Goal: Task Accomplishment & Management: Complete application form

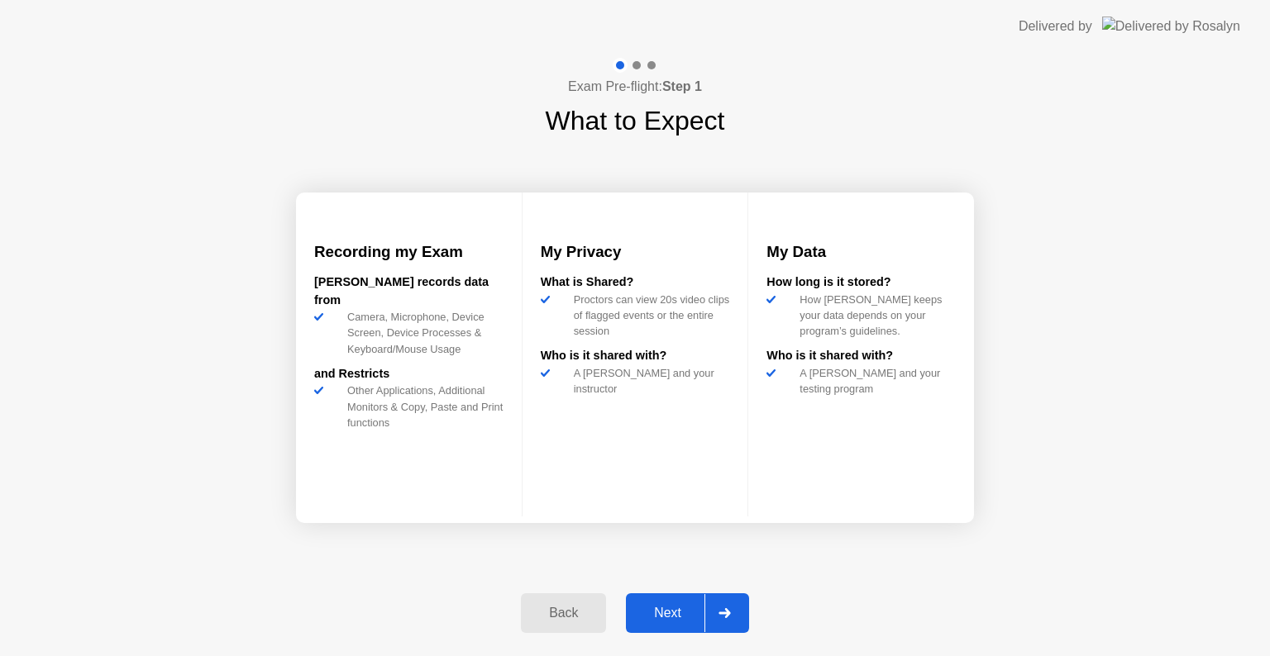
click at [665, 616] on div "Next" at bounding box center [668, 613] width 74 height 15
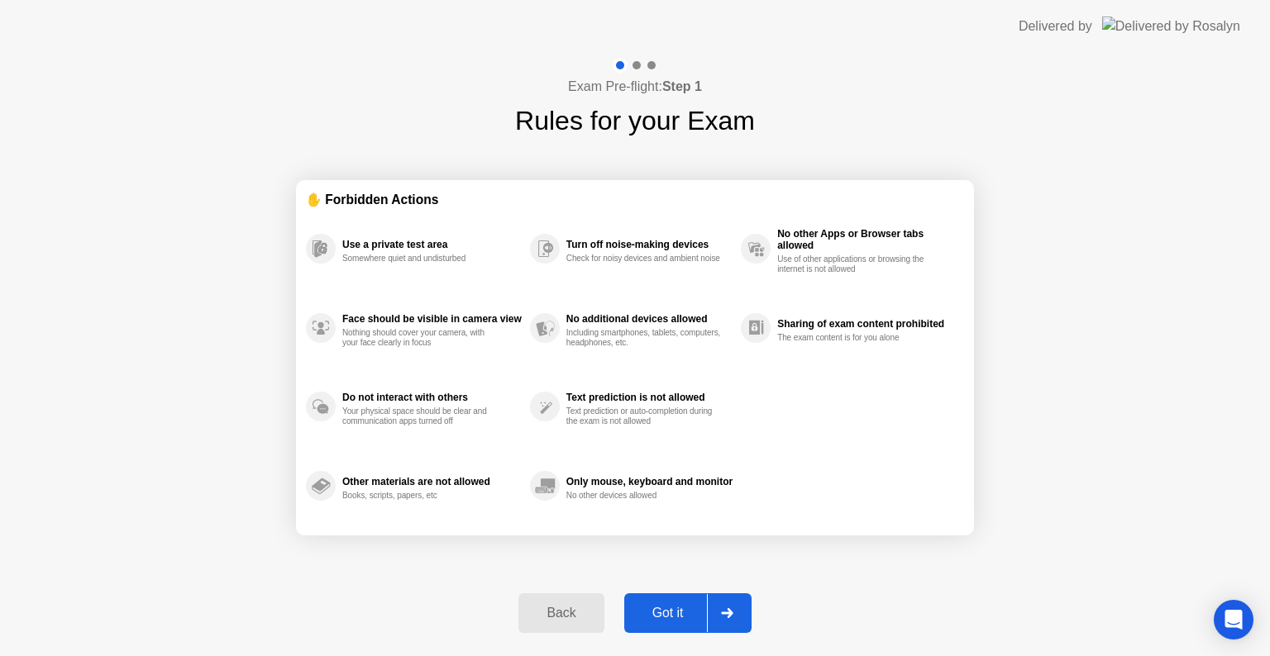
click at [665, 616] on div "Got it" at bounding box center [668, 613] width 78 height 15
select select "Available cameras"
select select "Available speakers"
select select "Available microphones"
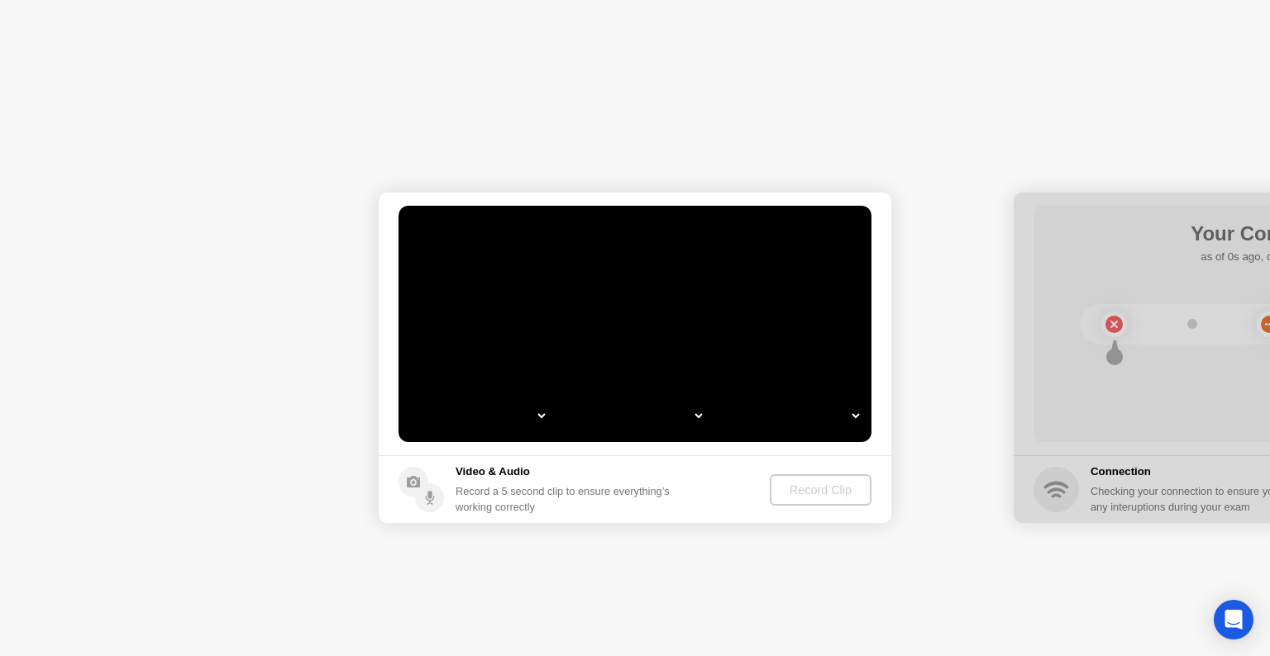
select select "**********"
select select "*******"
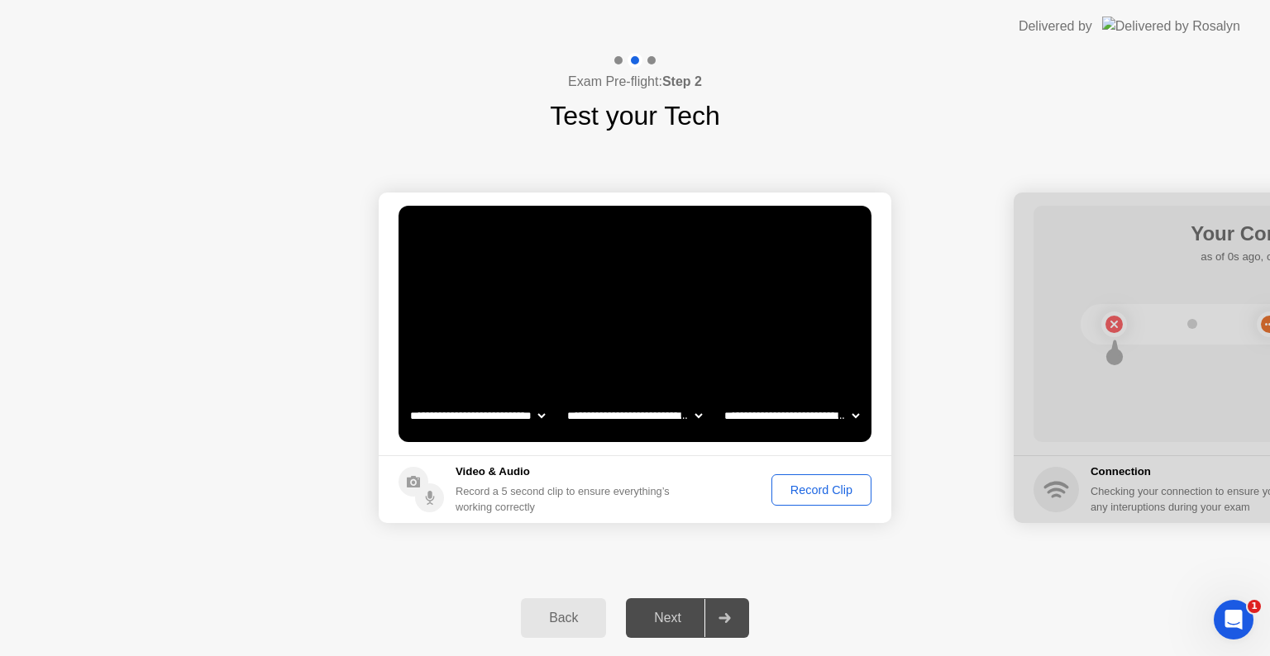
click at [791, 494] on div "Record Clip" at bounding box center [821, 490] width 88 height 13
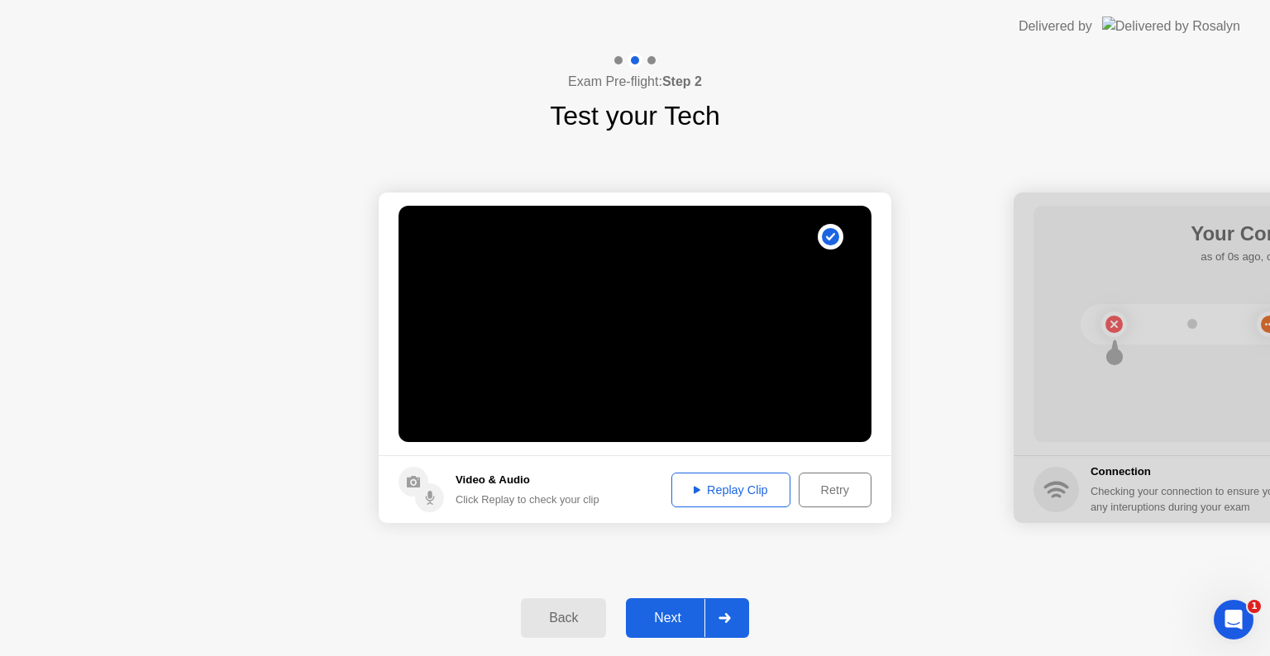
click at [724, 617] on icon at bounding box center [724, 618] width 12 height 10
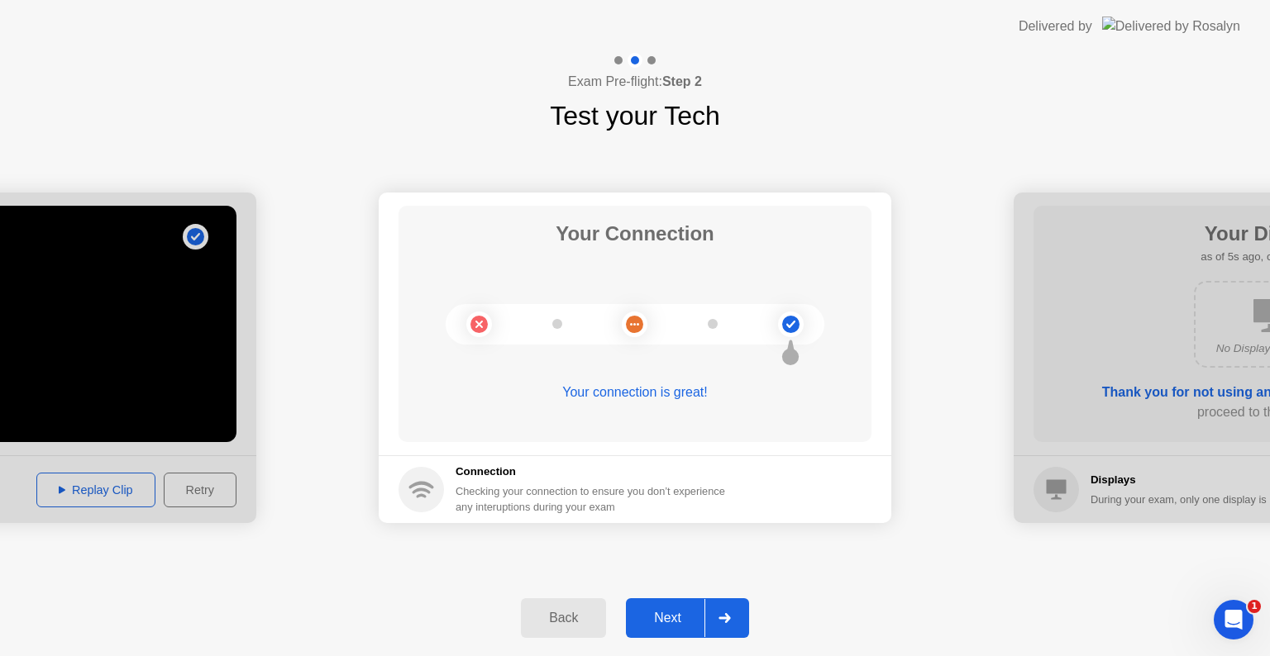
click at [680, 619] on div "Next" at bounding box center [668, 618] width 74 height 15
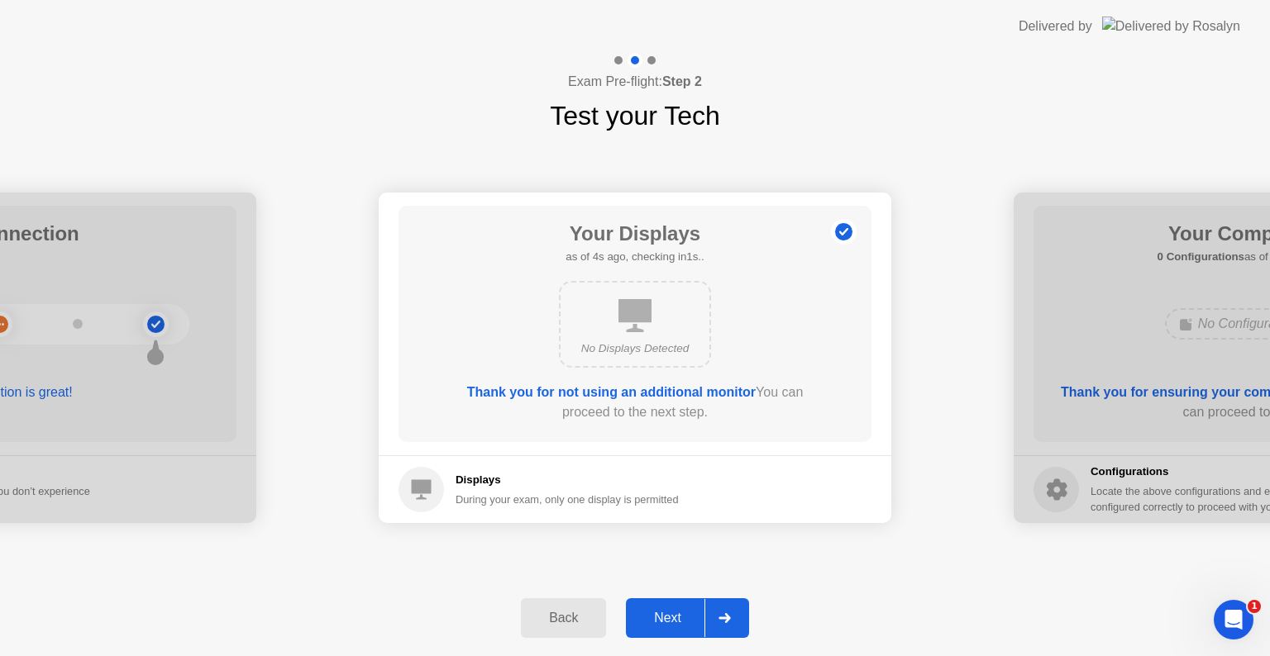
click at [676, 618] on div "Next" at bounding box center [668, 618] width 74 height 15
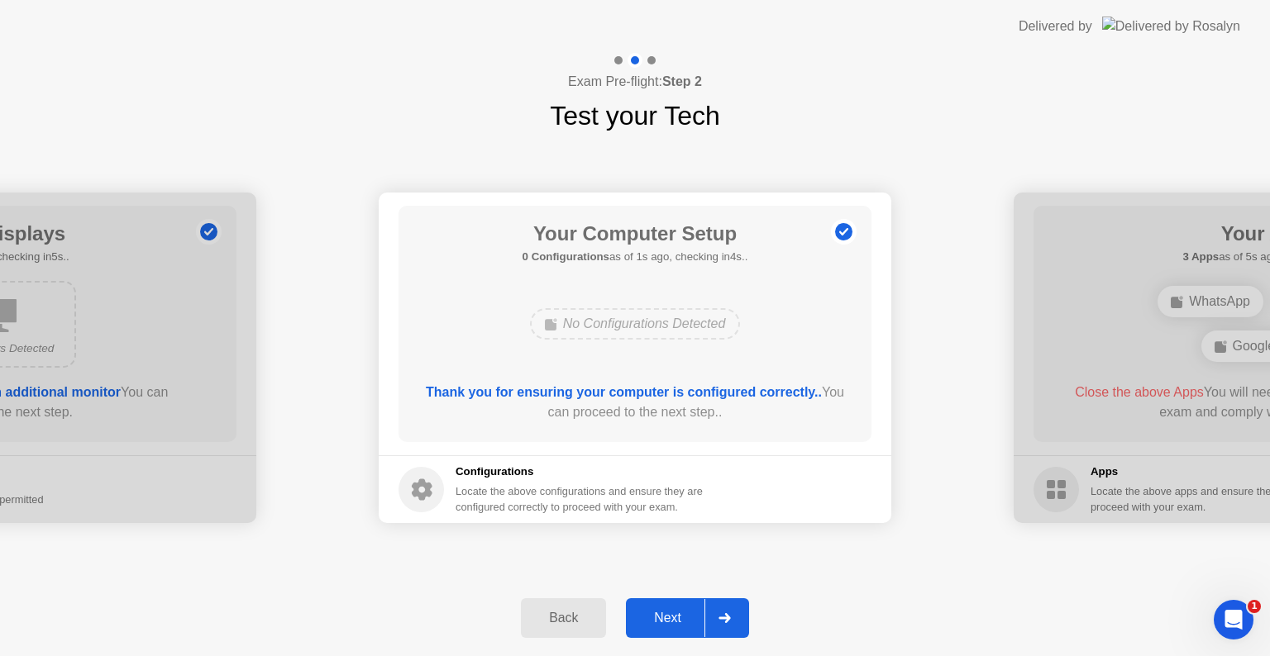
click at [676, 618] on div "Next" at bounding box center [668, 618] width 74 height 15
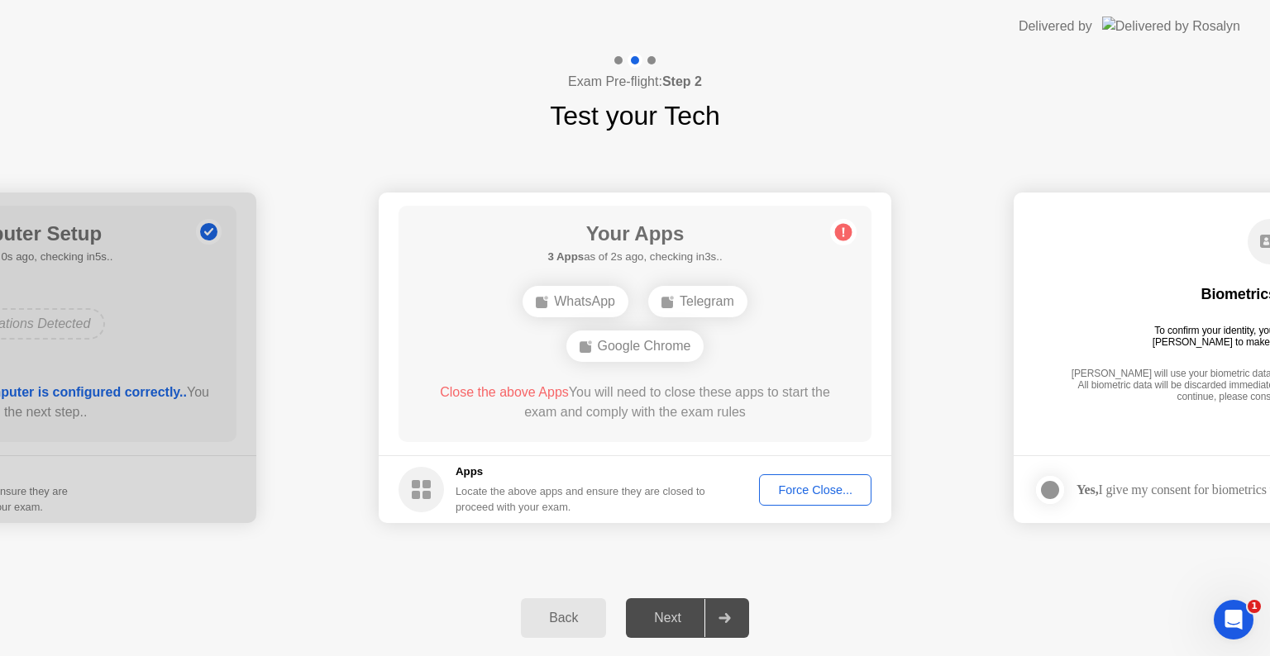
click at [803, 485] on div "Force Close..." at bounding box center [815, 490] width 101 height 13
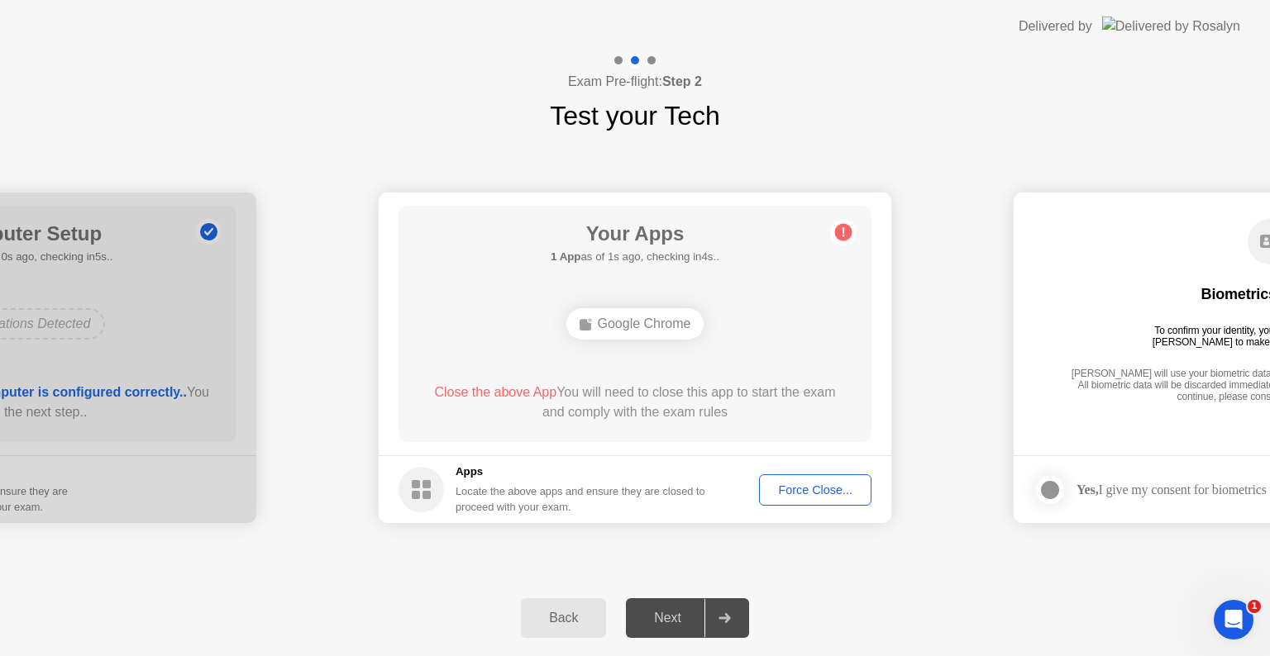
click at [827, 490] on div "Force Close..." at bounding box center [815, 490] width 101 height 13
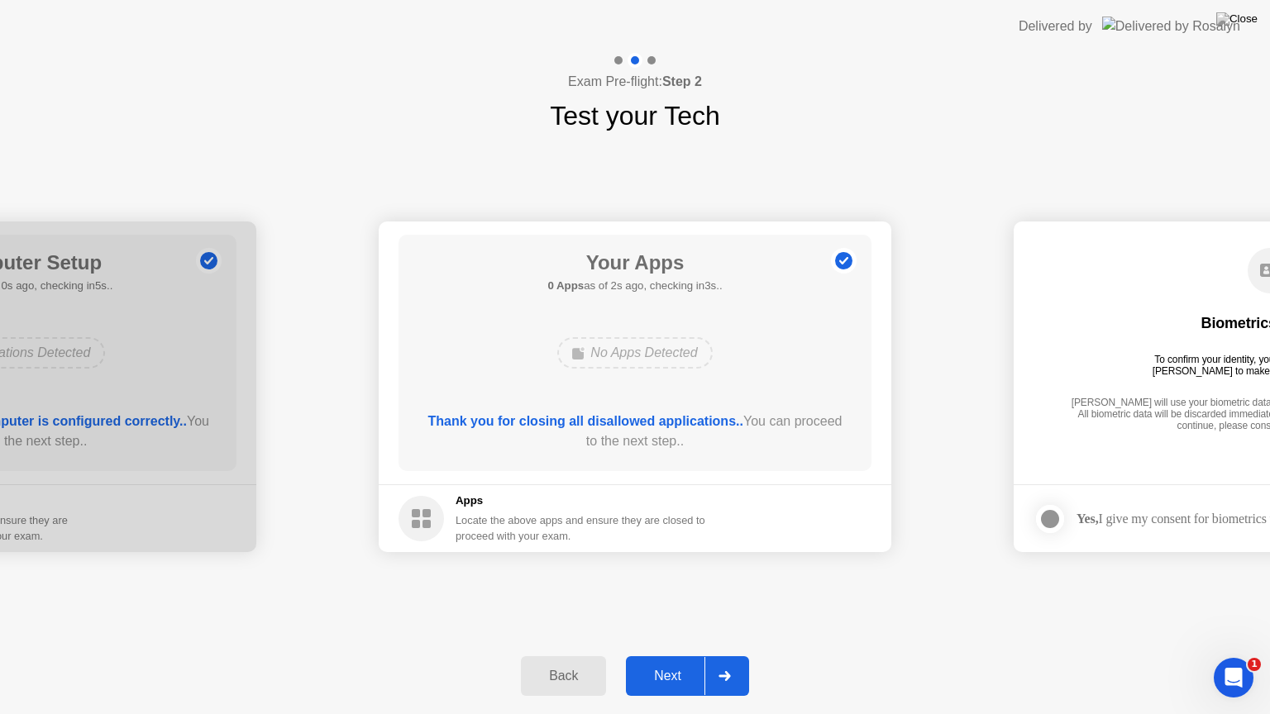
click at [671, 656] on div "Next" at bounding box center [668, 676] width 74 height 15
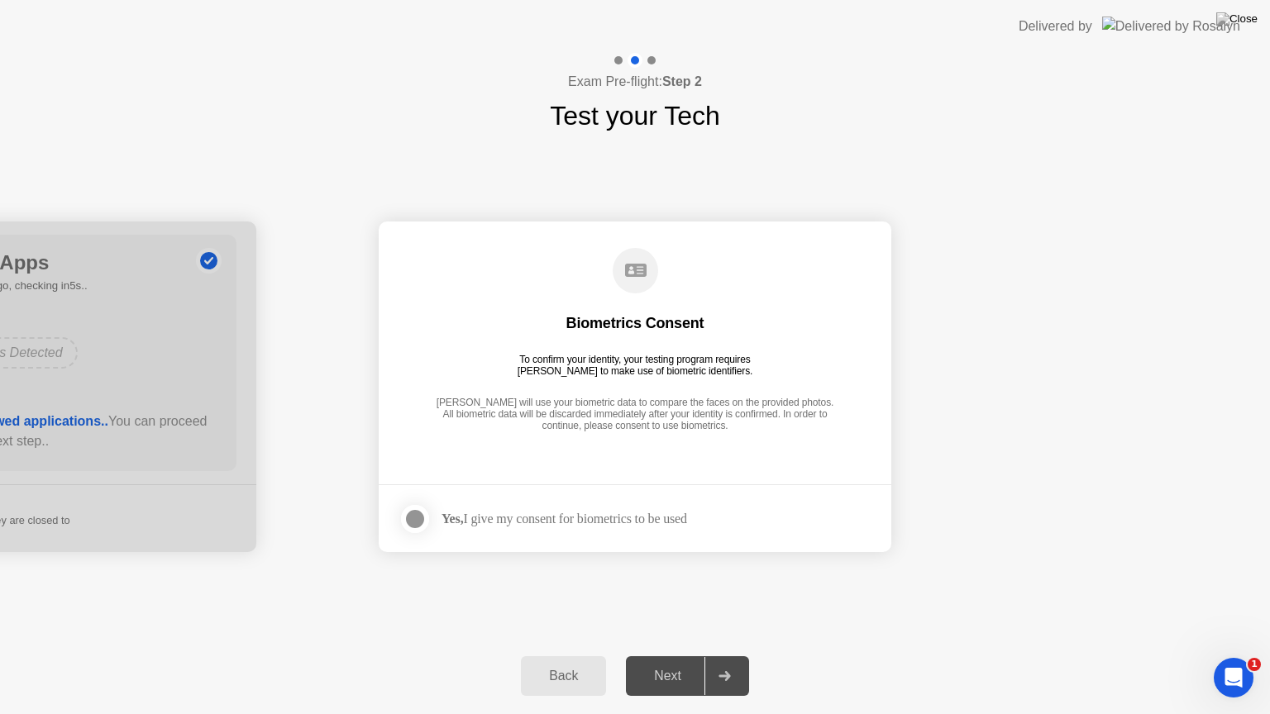
click at [557, 504] on div "Yes, I give my consent for biometrics to be used" at bounding box center [542, 519] width 288 height 33
click at [423, 516] on div at bounding box center [415, 519] width 20 height 20
click at [727, 656] on div at bounding box center [724, 676] width 40 height 38
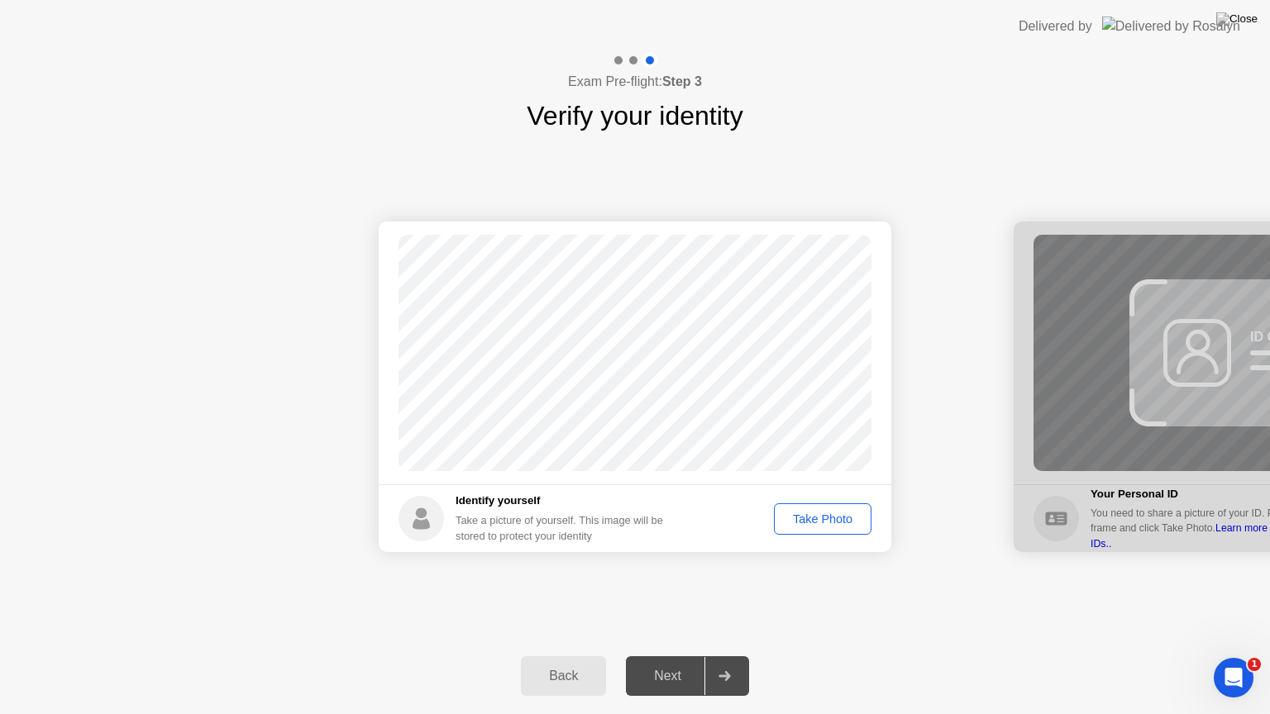
click at [821, 522] on div "Take Photo" at bounding box center [823, 519] width 86 height 13
click at [716, 656] on div at bounding box center [724, 676] width 40 height 38
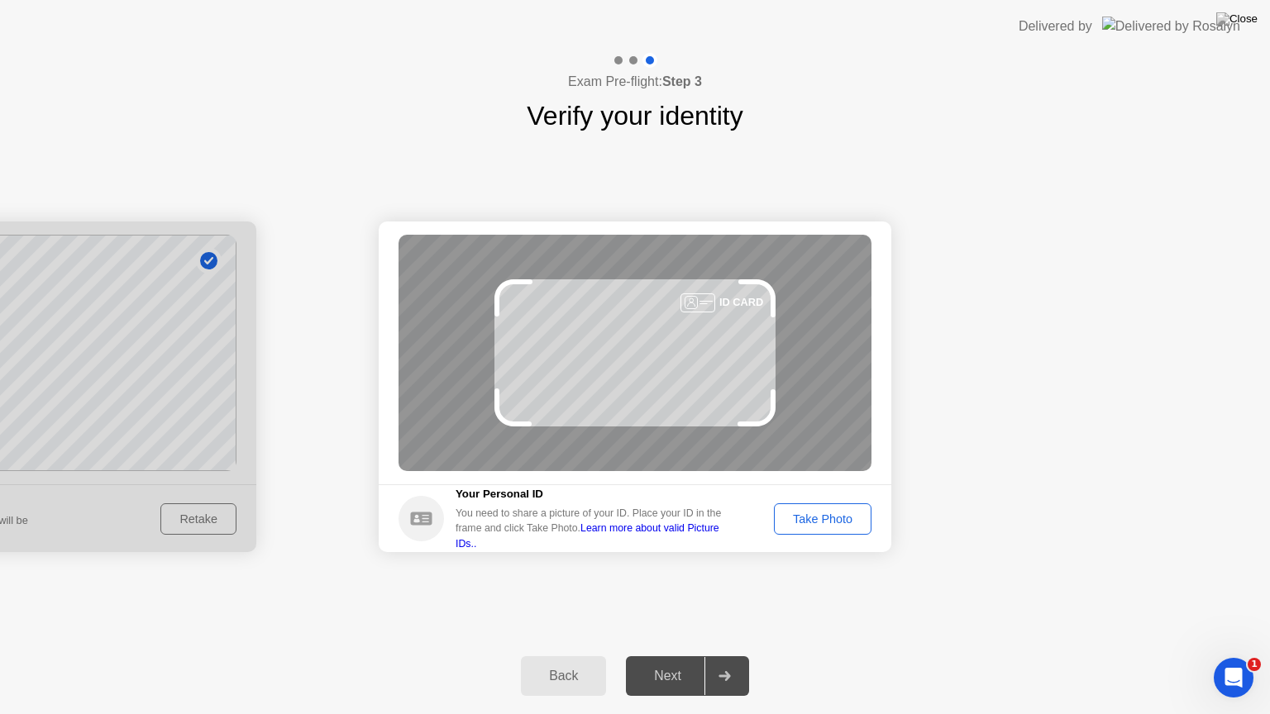
click at [851, 514] on div "Take Photo" at bounding box center [823, 519] width 86 height 13
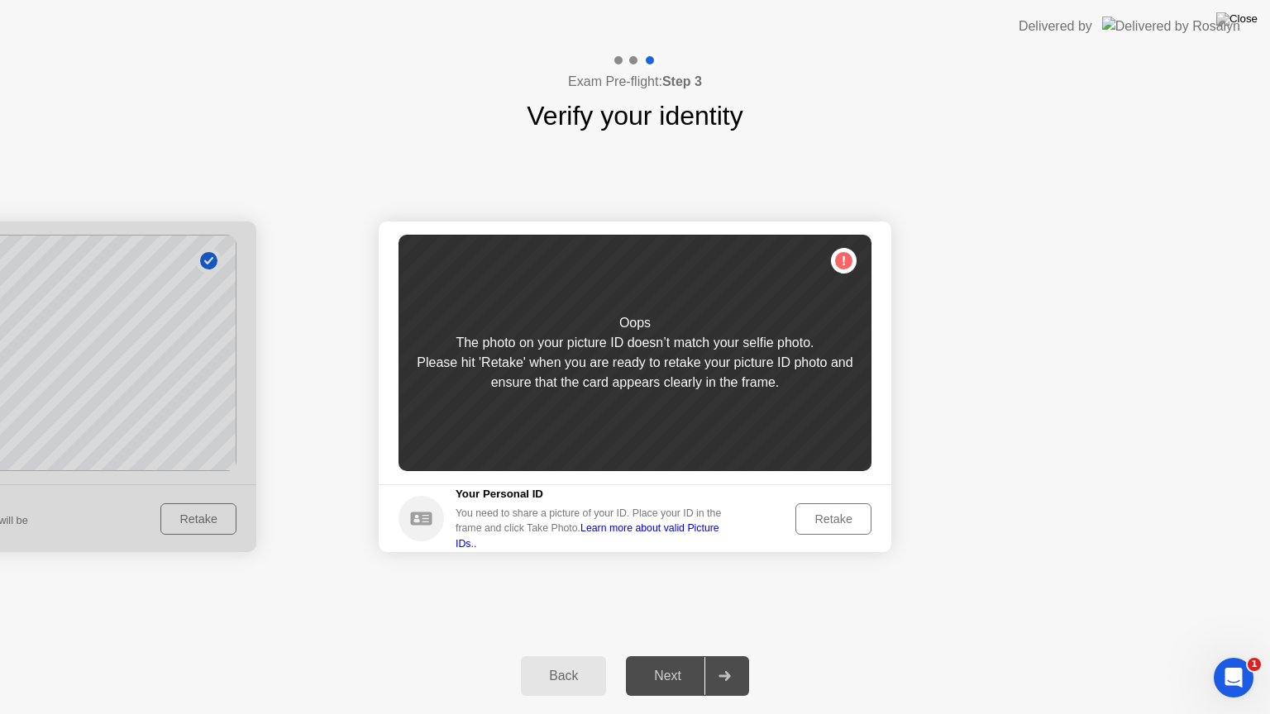
click at [851, 514] on div "Retake" at bounding box center [833, 519] width 64 height 13
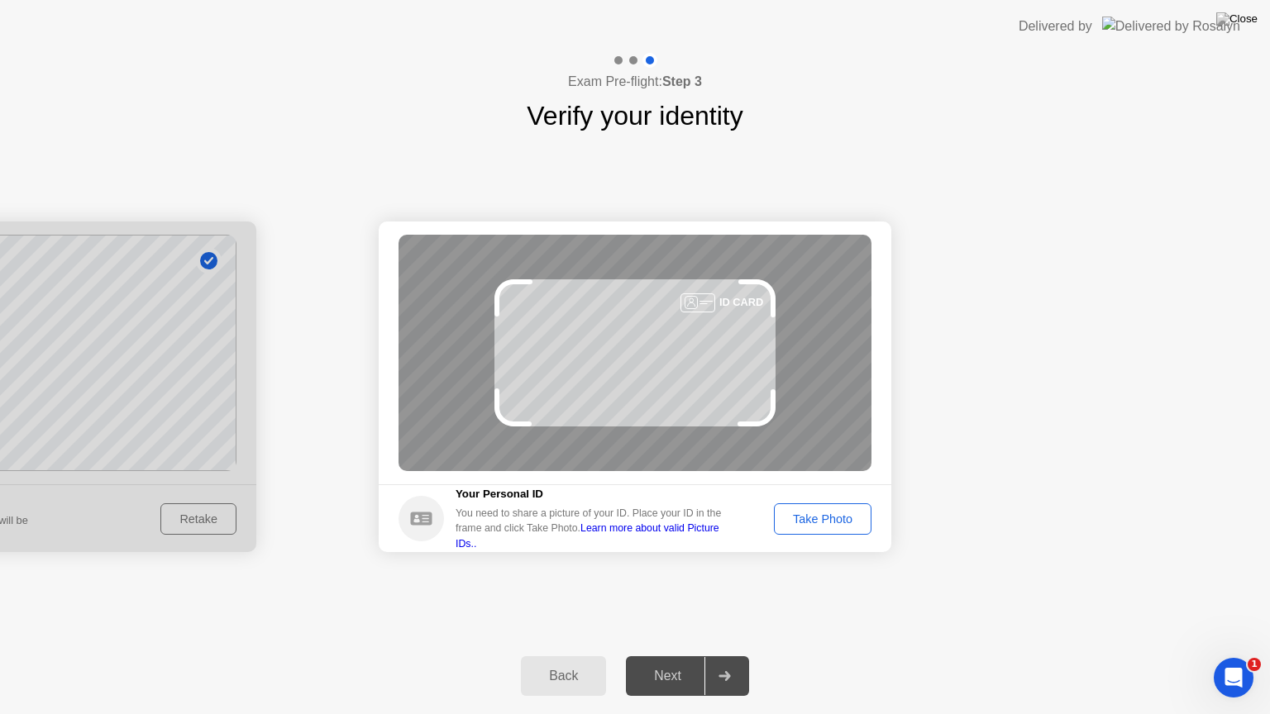
click at [852, 514] on div "Take Photo" at bounding box center [823, 519] width 86 height 13
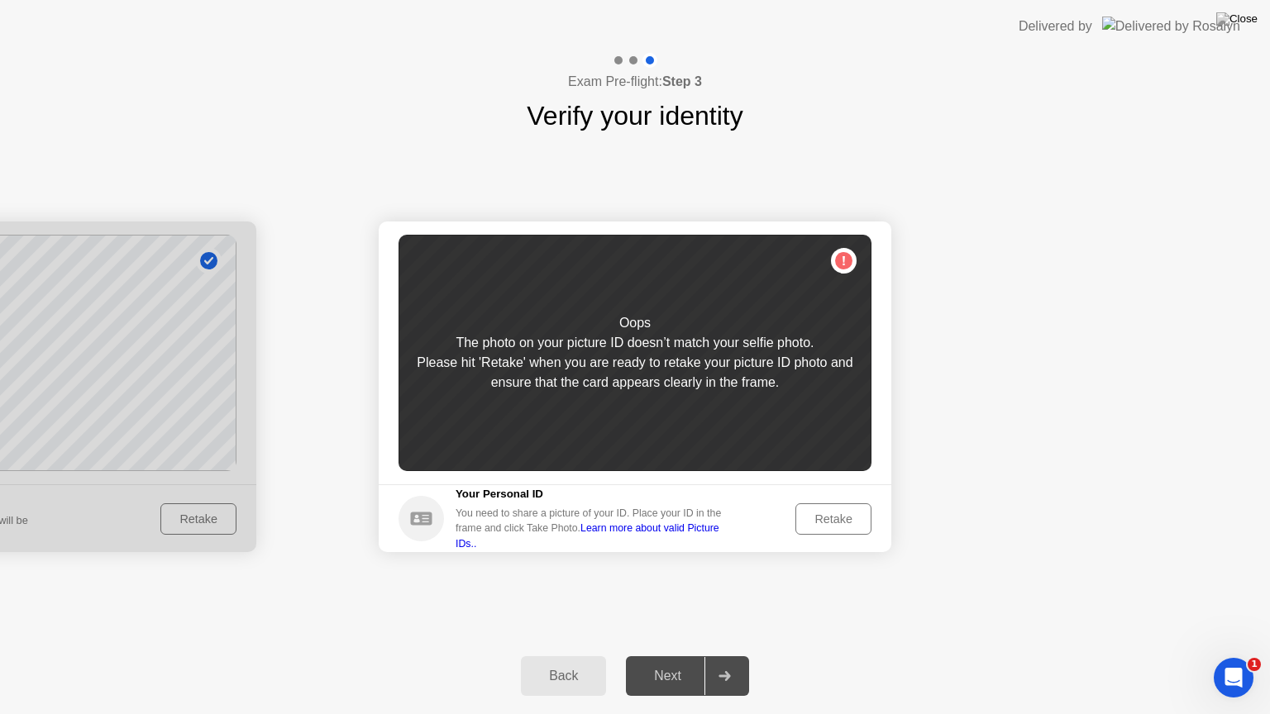
click at [852, 514] on div "Retake" at bounding box center [833, 519] width 64 height 13
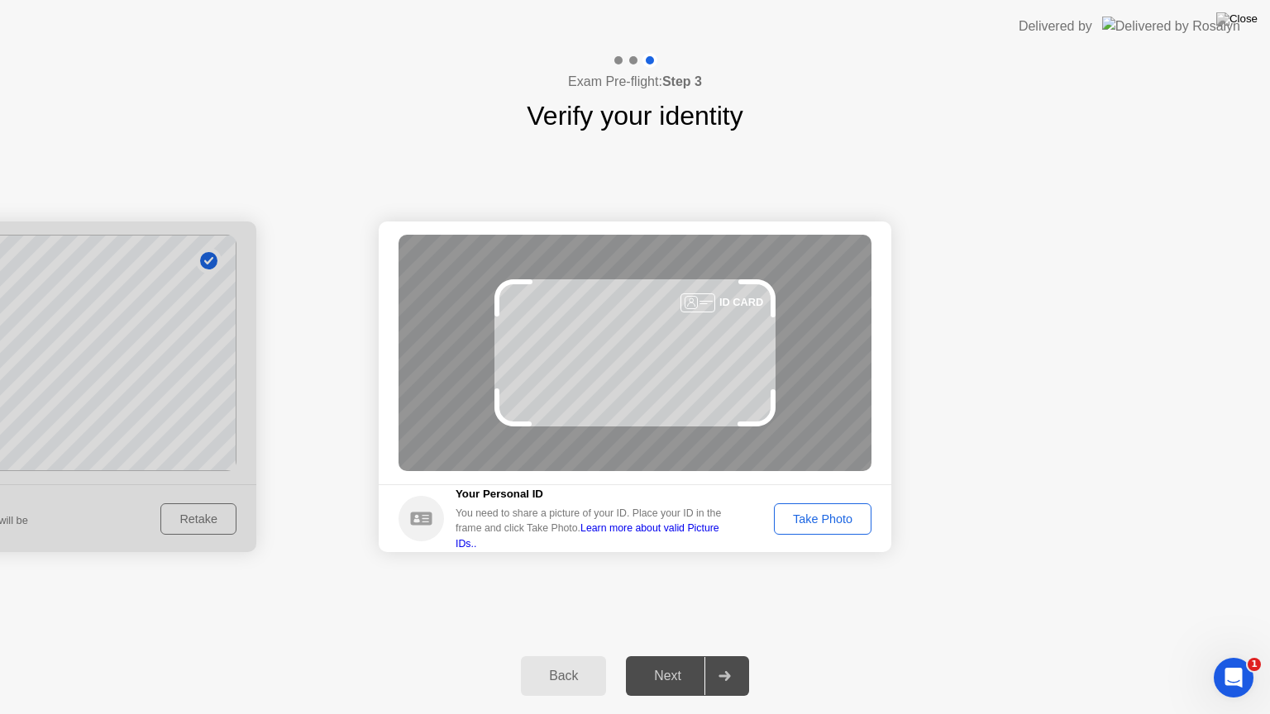
click at [852, 514] on div "Take Photo" at bounding box center [823, 519] width 86 height 13
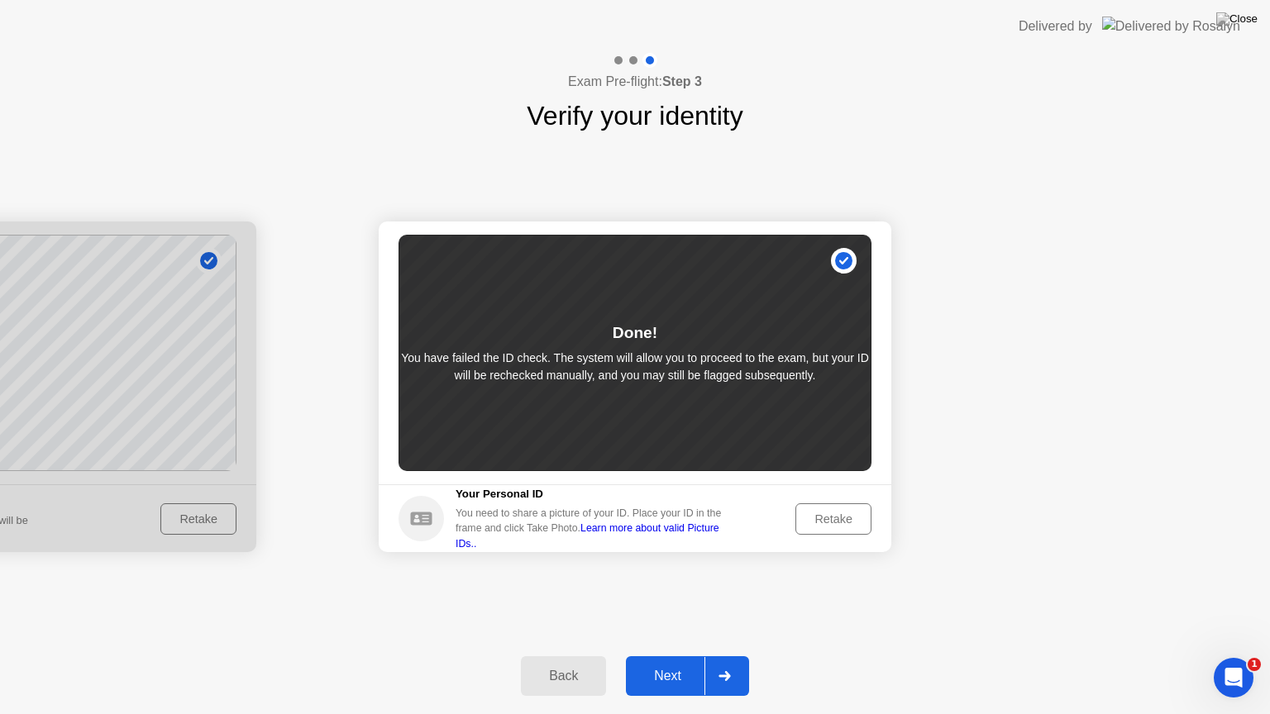
click at [737, 656] on div at bounding box center [724, 676] width 40 height 38
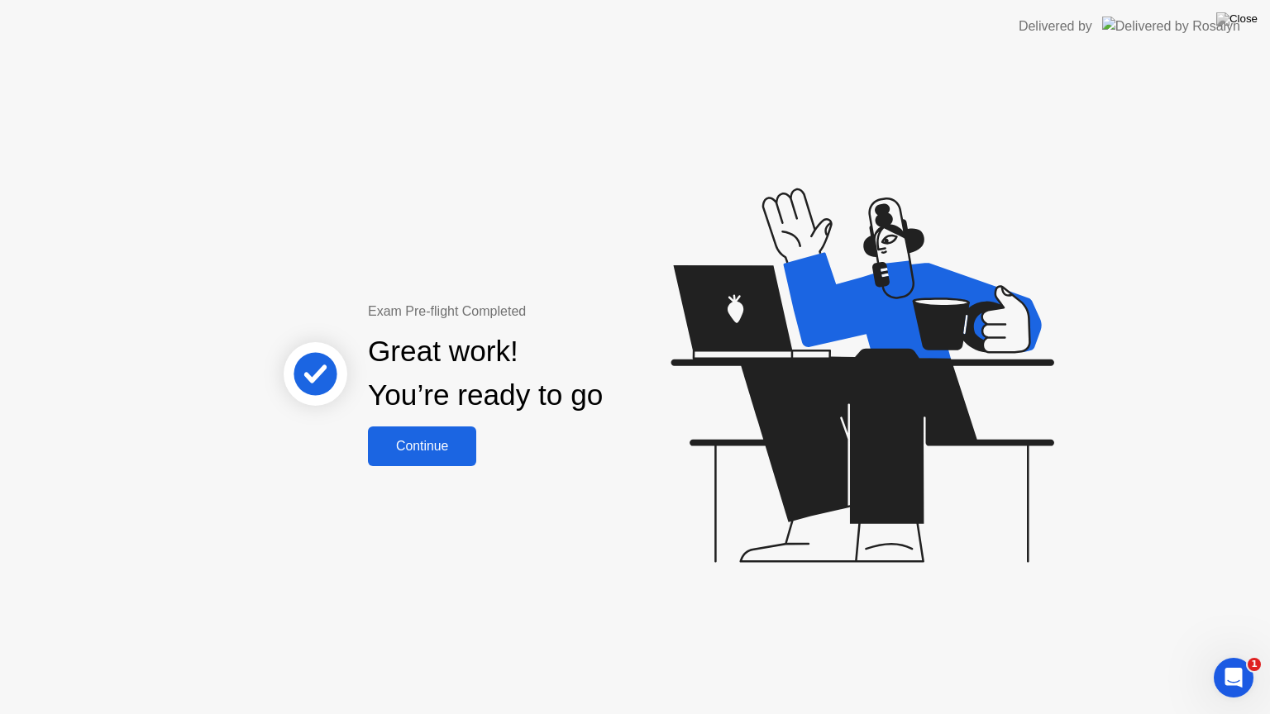
click at [421, 443] on div "Continue" at bounding box center [422, 446] width 98 height 15
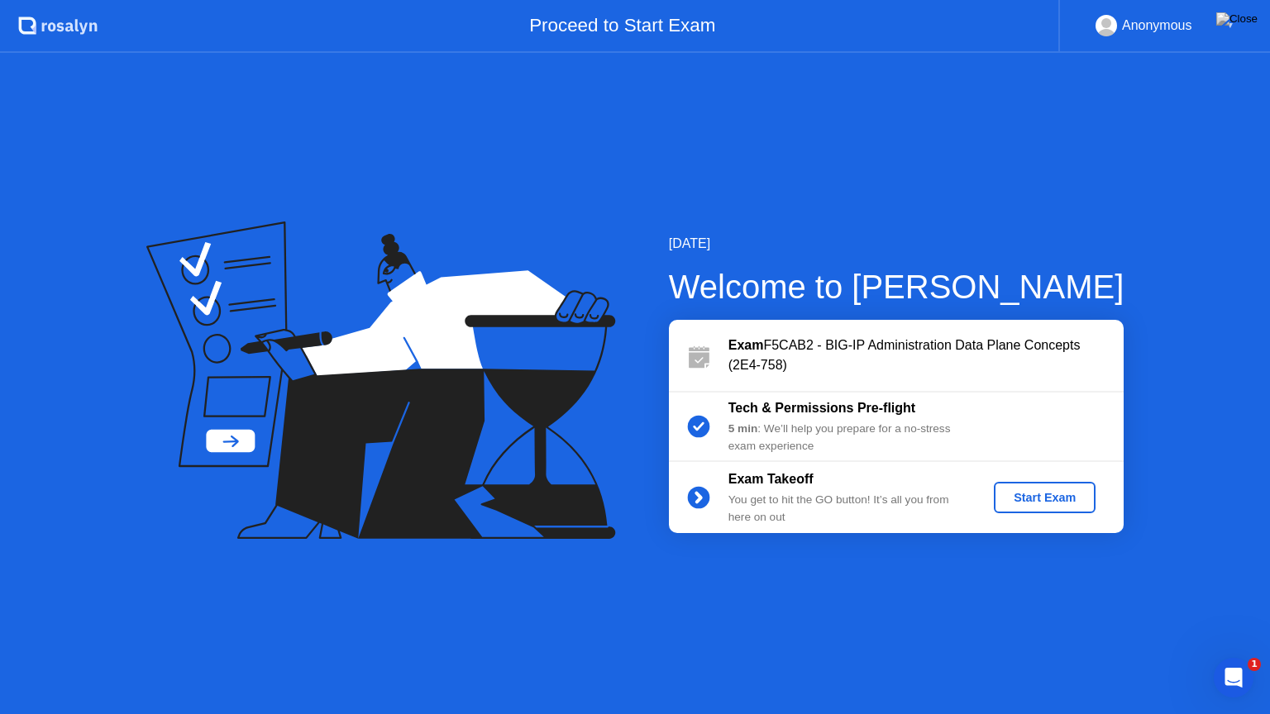
click at [1070, 503] on div "Start Exam" at bounding box center [1044, 497] width 88 height 13
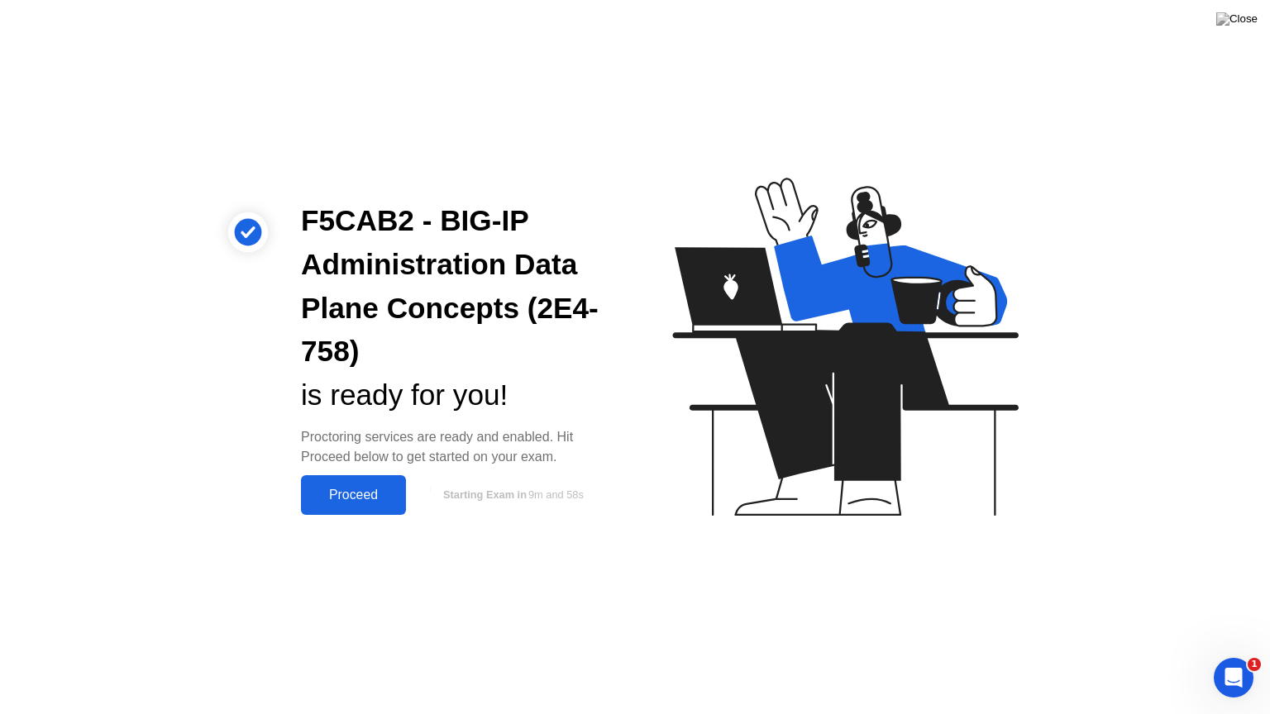
click at [336, 499] on div "Proceed" at bounding box center [353, 495] width 95 height 15
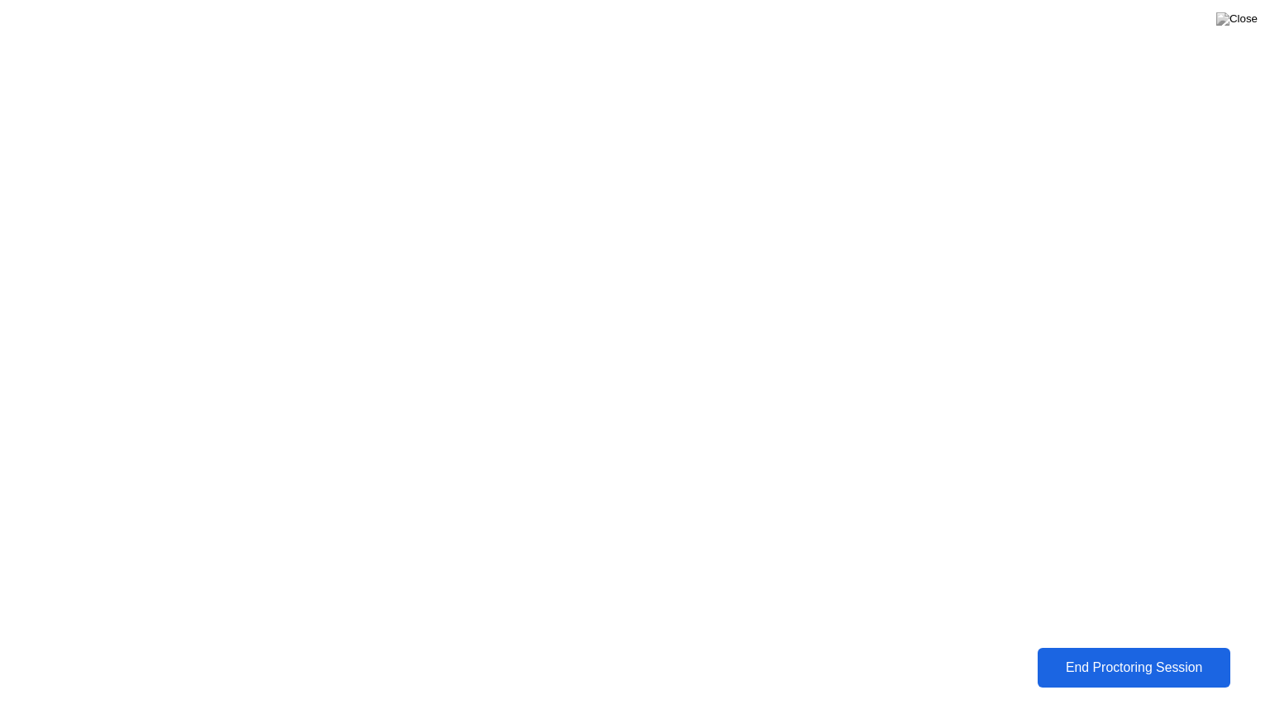
click at [1118, 651] on button "End Proctoring Session" at bounding box center [1134, 668] width 194 height 40
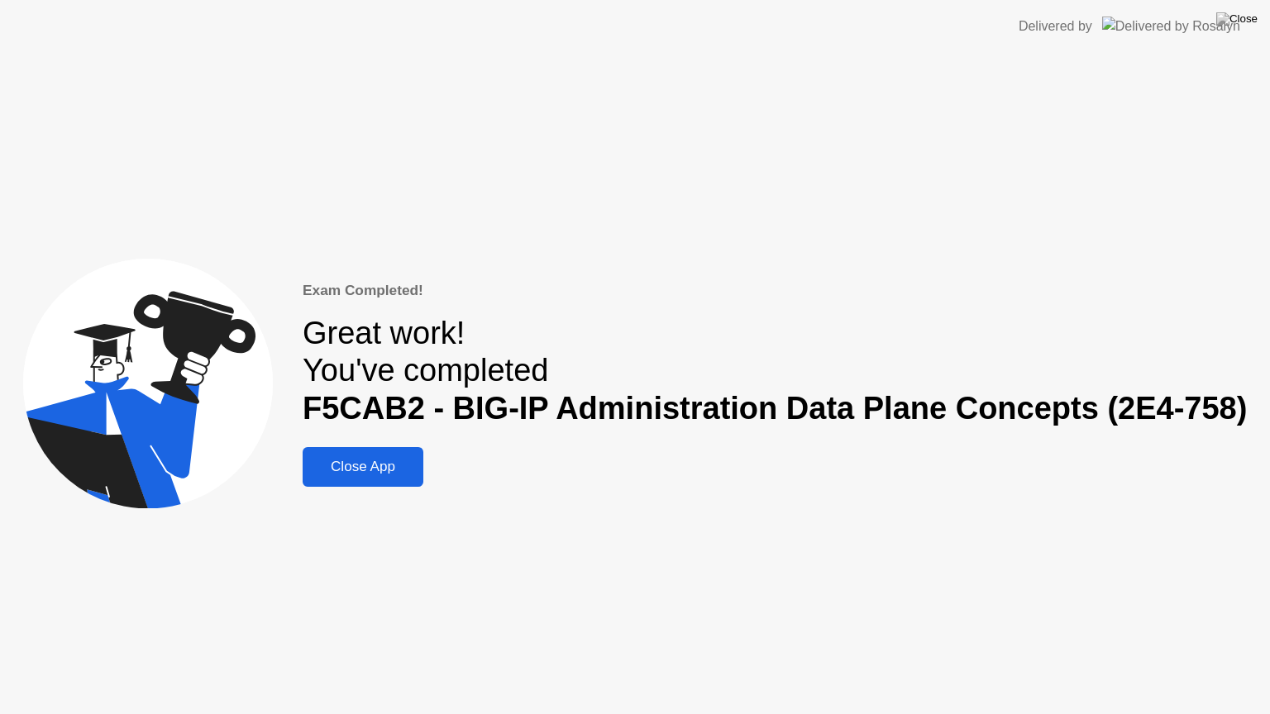
click at [364, 463] on div "Close App" at bounding box center [363, 467] width 111 height 17
